Goal: Task Accomplishment & Management: Manage account settings

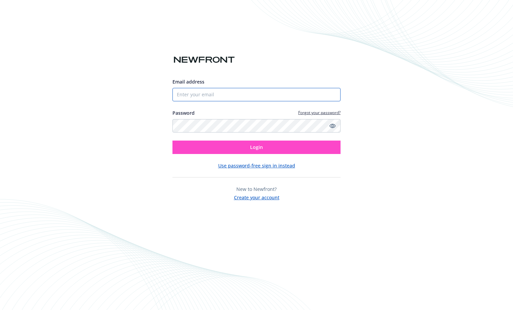
type input "[EMAIL_ADDRESS][DOMAIN_NAME]"
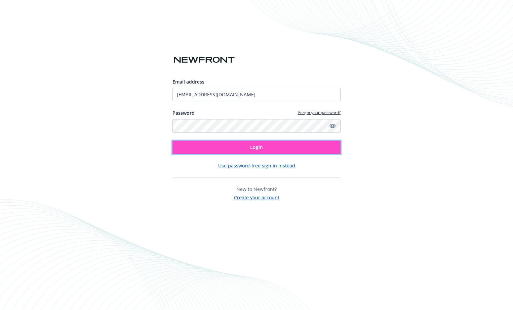
click at [254, 145] on span "Login" at bounding box center [256, 147] width 13 height 6
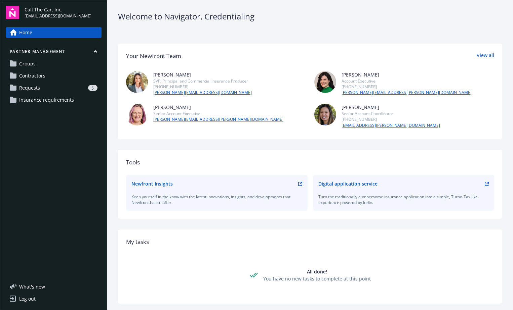
click at [34, 87] on span "Requests" at bounding box center [29, 88] width 21 height 11
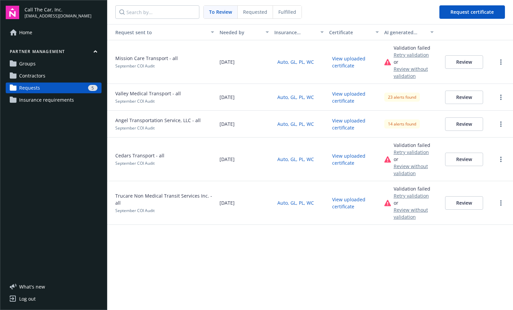
click at [458, 61] on button "Review" at bounding box center [464, 61] width 38 height 13
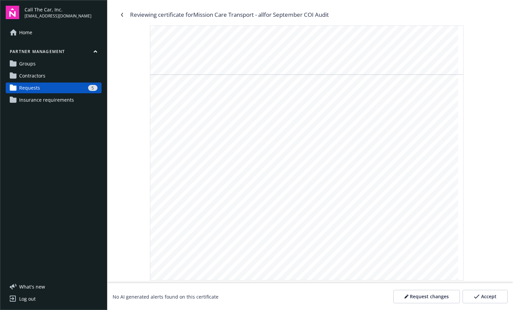
scroll to position [341, 0]
